Goal: Task Accomplishment & Management: Manage account settings

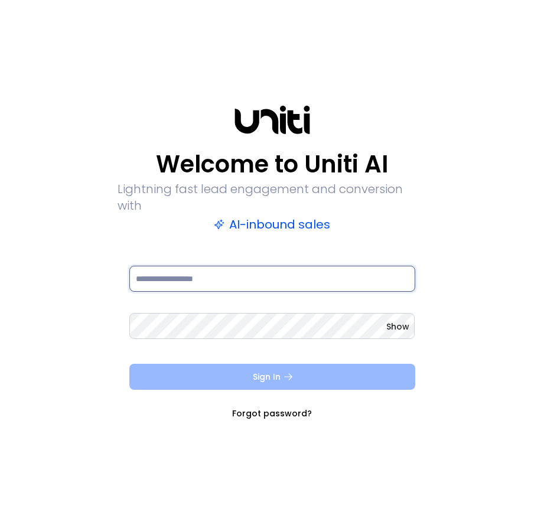
type input "**********"
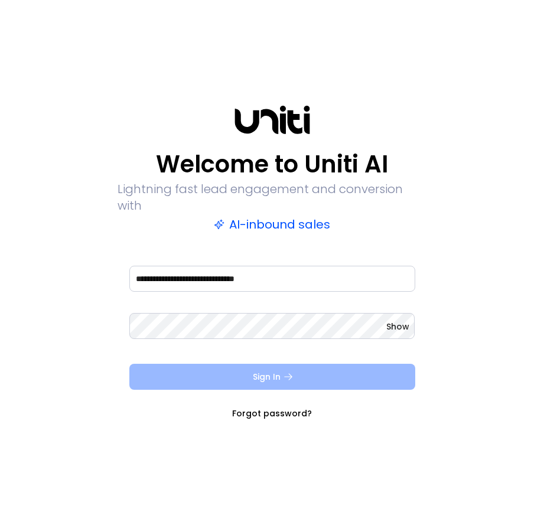
click at [233, 365] on button "Sign In" at bounding box center [272, 377] width 286 height 26
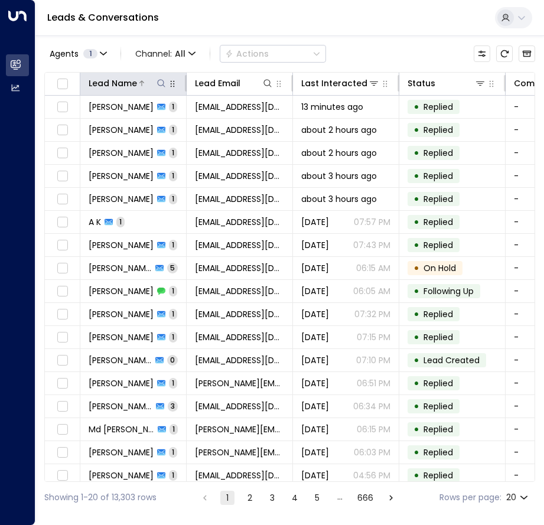
click at [161, 84] on icon at bounding box center [160, 83] width 9 height 9
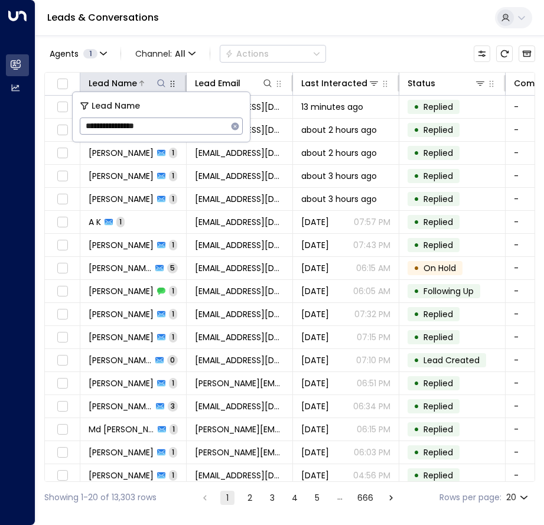
type input "**********"
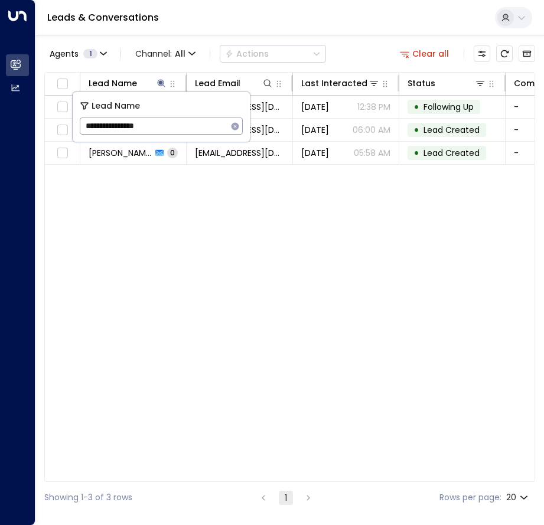
click at [209, 220] on div "Lead Name Lead Email Last Interacted Status Company Name Product # of people AI…" at bounding box center [289, 277] width 491 height 410
drag, startPoint x: 224, startPoint y: 159, endPoint x: 208, endPoint y: 208, distance: 51.7
click at [208, 208] on div "Lead Name Lead Email Last Interacted Status Company Name Product # of people AI…" at bounding box center [289, 277] width 491 height 410
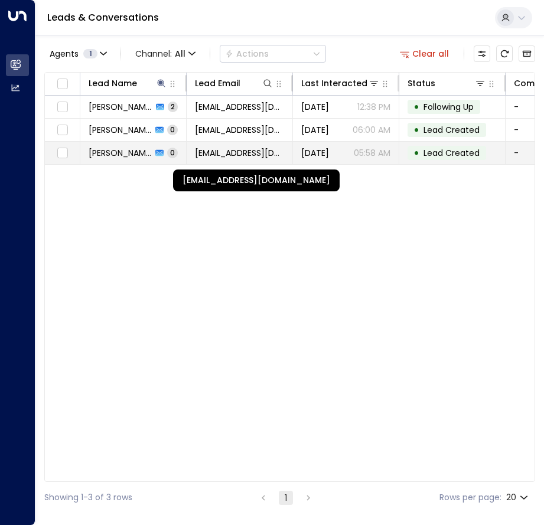
click at [217, 156] on span "[EMAIL_ADDRESS][DOMAIN_NAME]" at bounding box center [239, 153] width 89 height 12
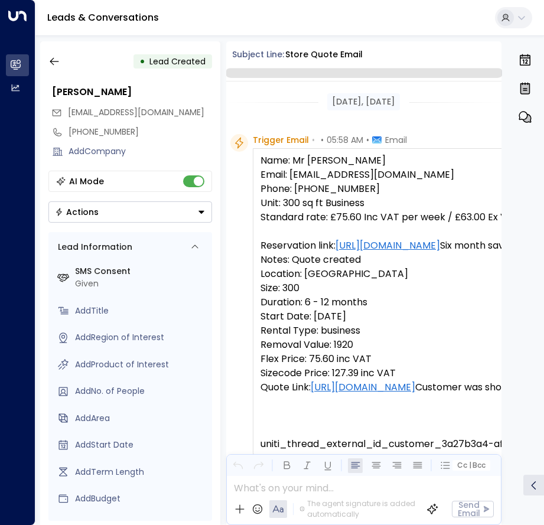
scroll to position [93, 0]
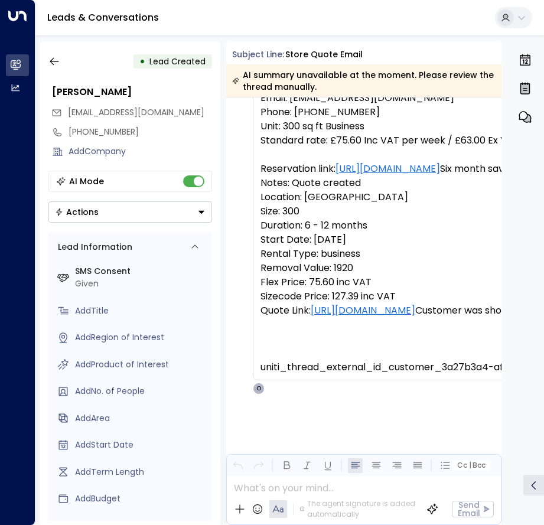
click at [167, 211] on button "Actions" at bounding box center [130, 211] width 164 height 21
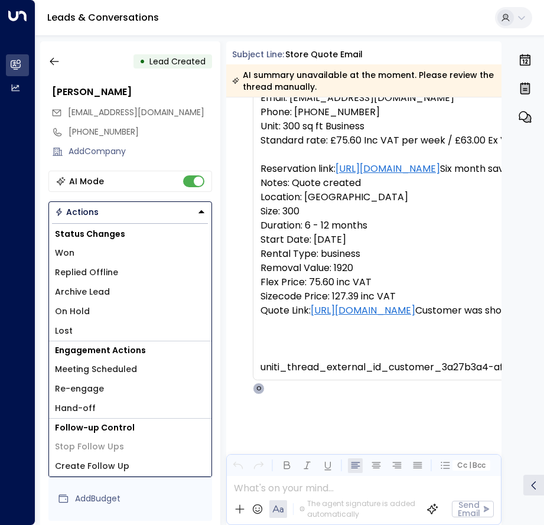
click at [101, 272] on span "Replied Offline" at bounding box center [86, 272] width 63 height 12
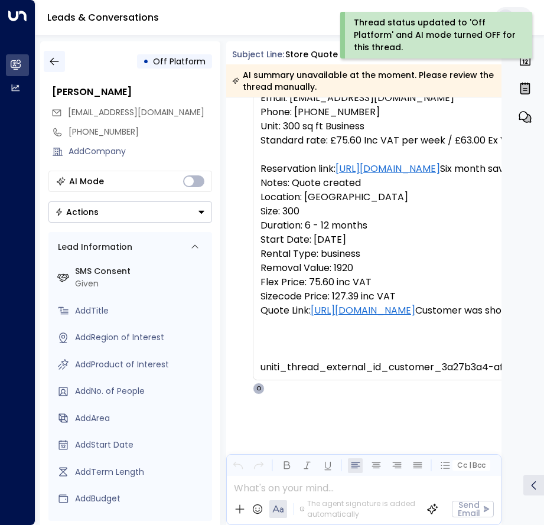
click at [54, 66] on icon "button" at bounding box center [54, 61] width 12 height 12
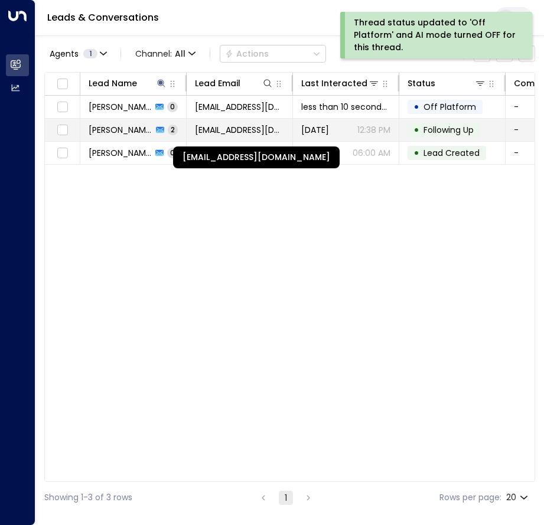
click at [215, 132] on span "[EMAIL_ADDRESS][DOMAIN_NAME]" at bounding box center [239, 130] width 89 height 12
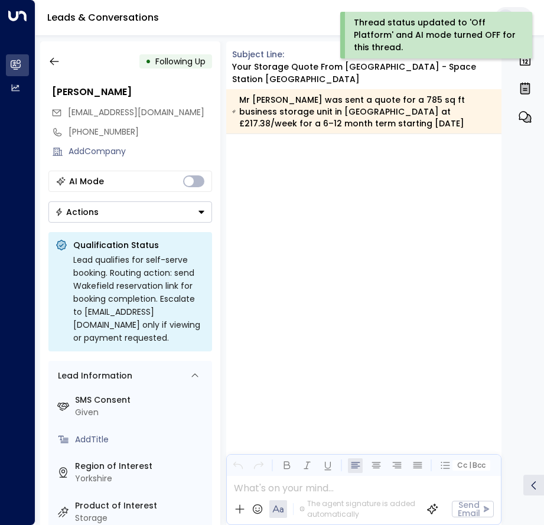
scroll to position [1005, 0]
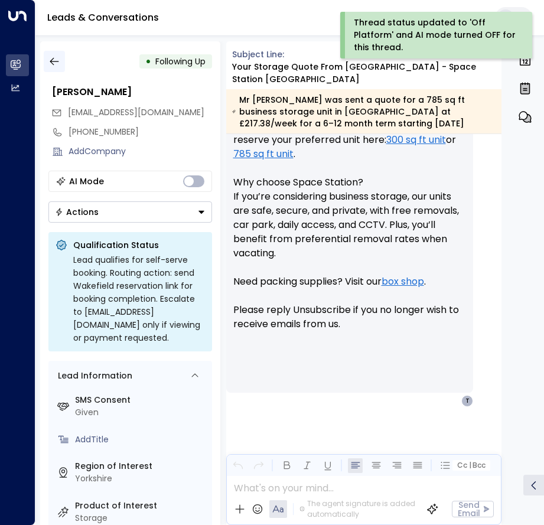
click at [64, 66] on button "button" at bounding box center [54, 61] width 21 height 21
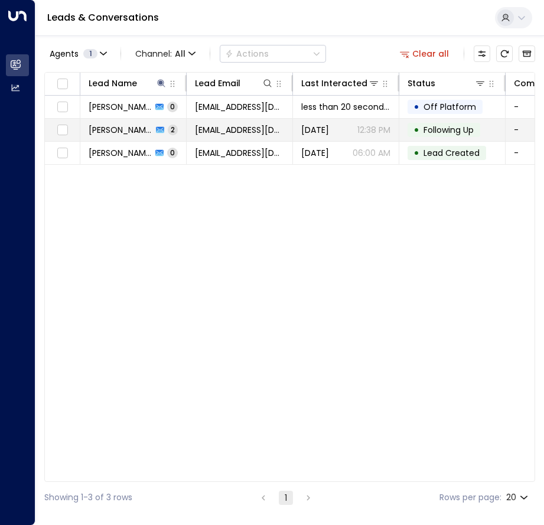
click at [156, 128] on icon at bounding box center [160, 130] width 8 height 6
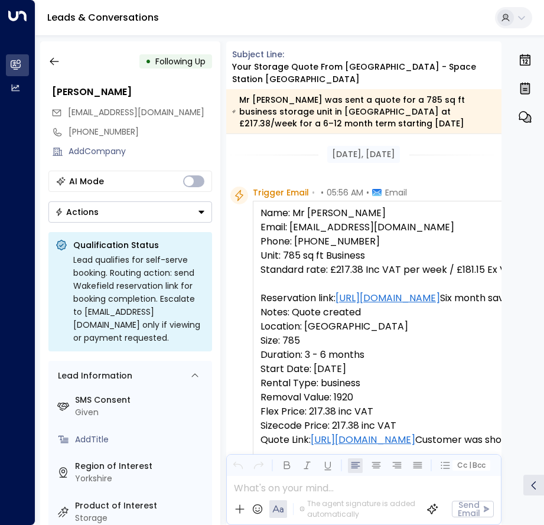
scroll to position [833, 0]
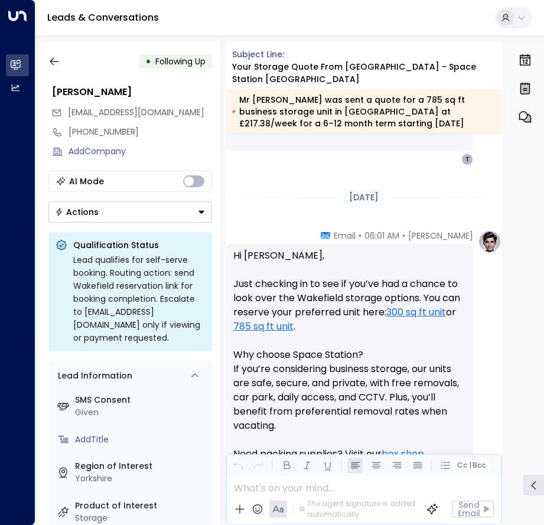
click at [128, 202] on button "Actions" at bounding box center [130, 211] width 164 height 21
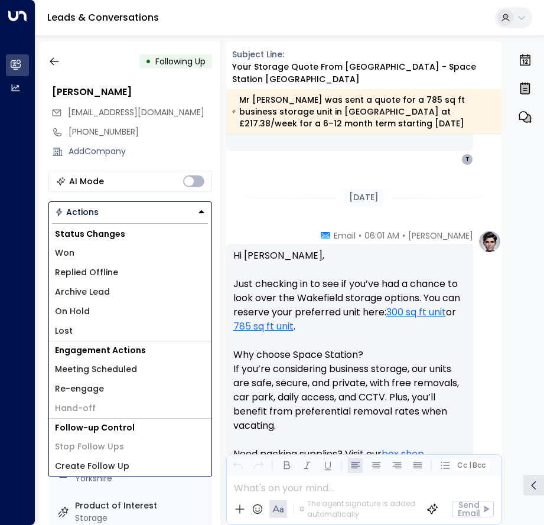
click at [114, 270] on span "Replied Offline" at bounding box center [86, 272] width 63 height 12
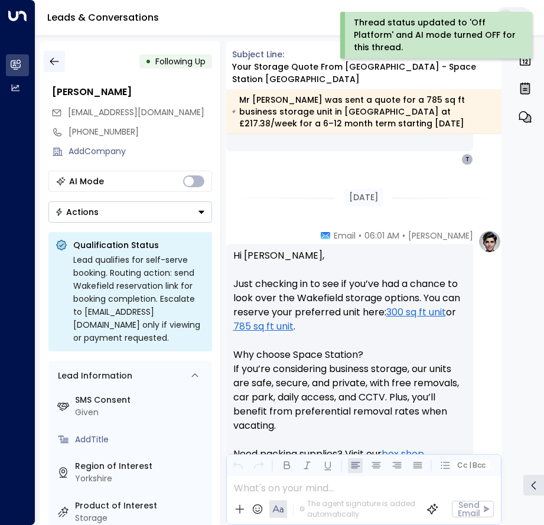
click at [52, 63] on icon "button" at bounding box center [54, 61] width 12 height 12
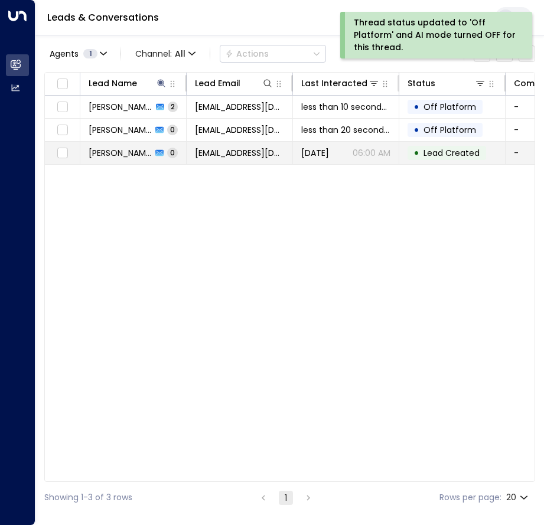
click at [146, 152] on div "Steven Parker 0" at bounding box center [133, 153] width 89 height 12
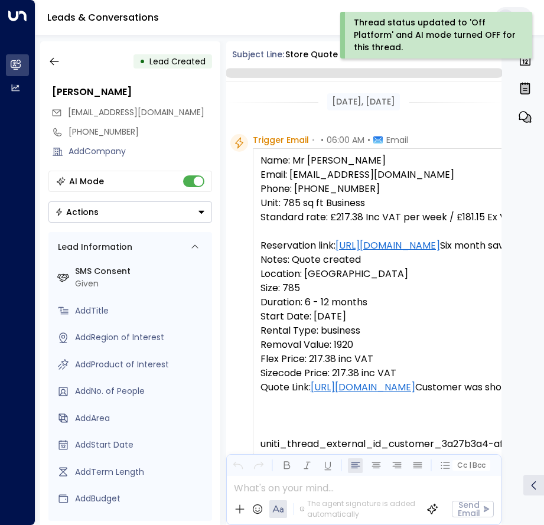
scroll to position [93, 0]
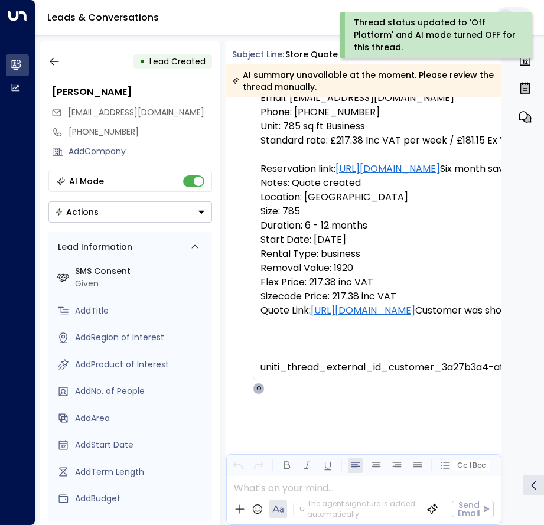
click at [123, 210] on button "Actions" at bounding box center [130, 211] width 164 height 21
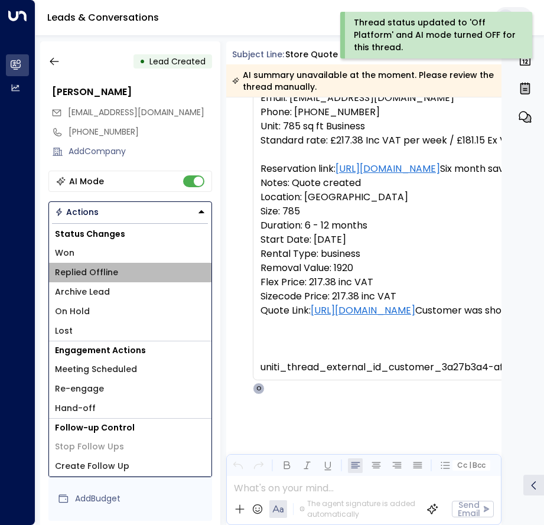
click at [94, 266] on span "Replied Offline" at bounding box center [86, 272] width 63 height 12
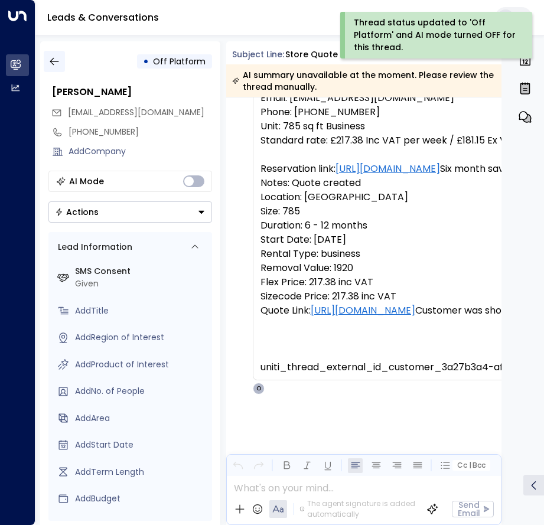
click at [53, 57] on icon "button" at bounding box center [54, 61] width 12 height 12
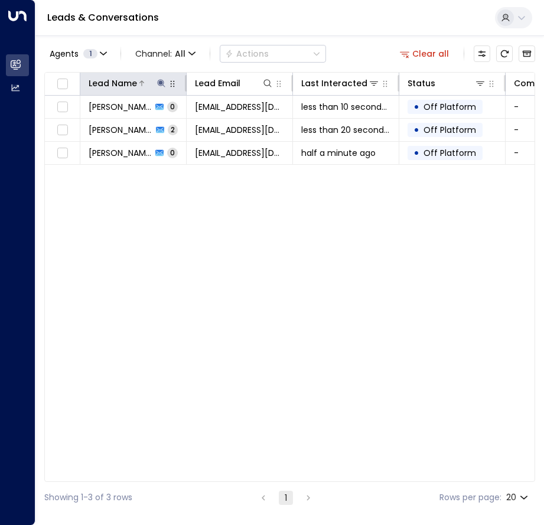
click at [159, 81] on icon at bounding box center [160, 83] width 9 height 9
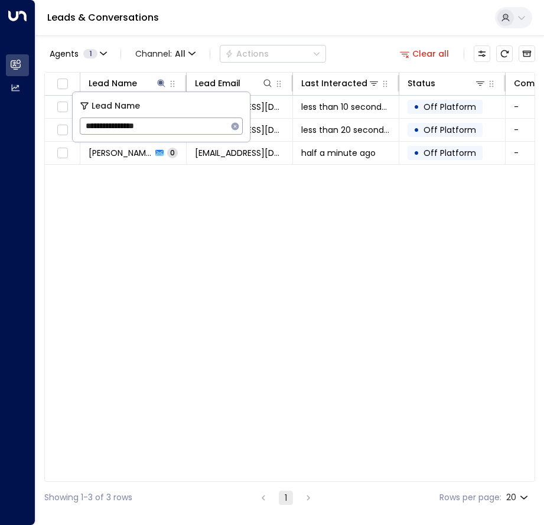
click at [235, 128] on icon "button" at bounding box center [235, 126] width 8 height 8
click at [209, 128] on input "text" at bounding box center [161, 126] width 163 height 22
paste input "**********"
type input "**********"
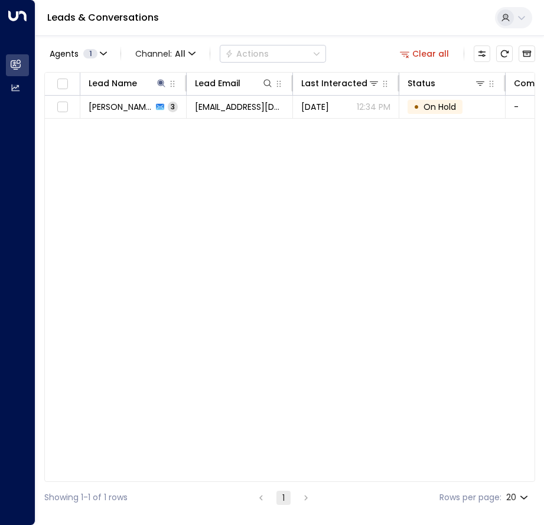
click at [207, 185] on div "Lead Name Lead Email Last Interacted Status Company Name Product # of people AI…" at bounding box center [289, 277] width 491 height 410
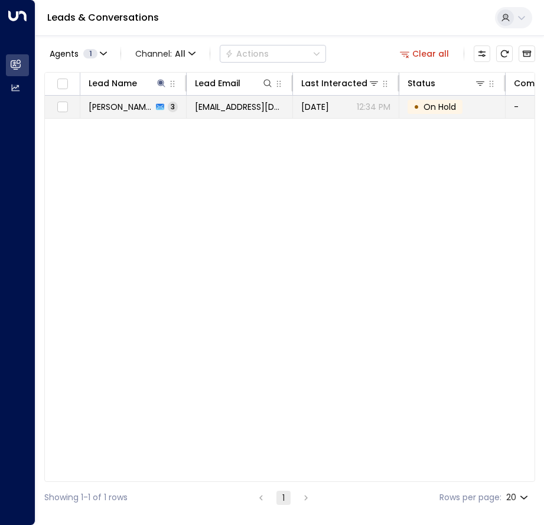
click at [233, 113] on td "nettinoo@hotmail.co.uk" at bounding box center [240, 107] width 106 height 22
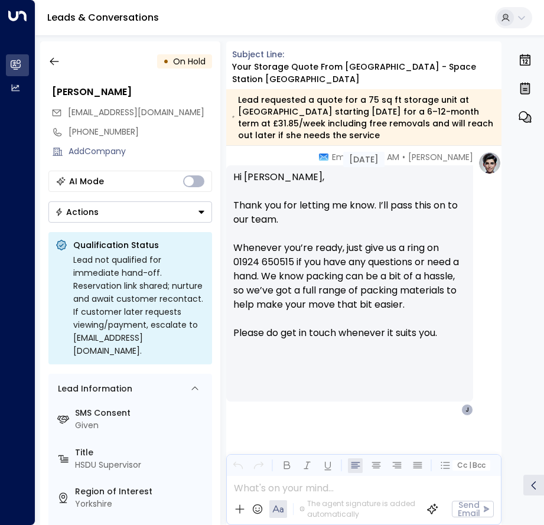
scroll to position [1351, 0]
